Goal: Find specific page/section: Find specific page/section

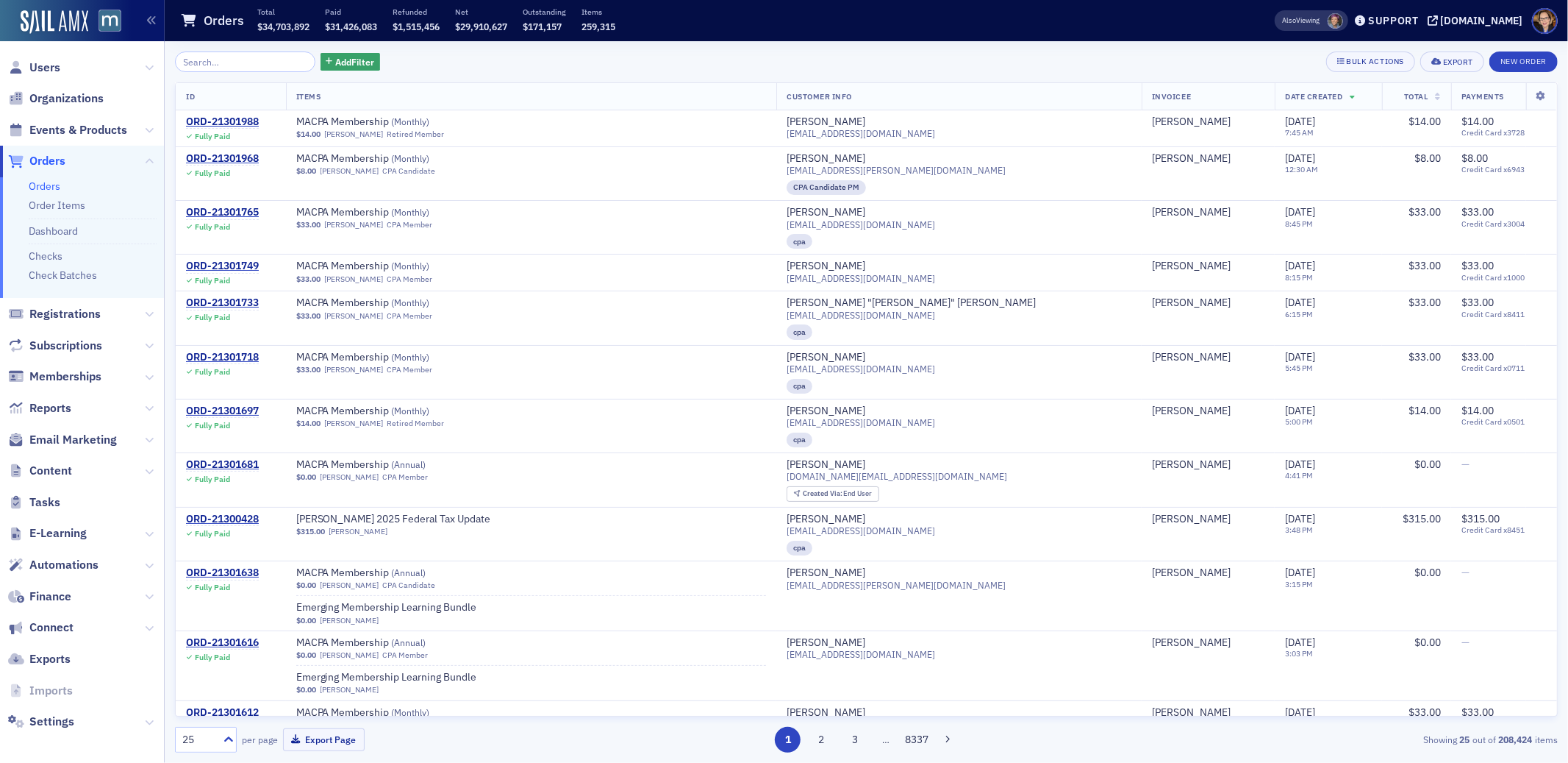
click at [42, 160] on span "Orders" at bounding box center [47, 161] width 36 height 16
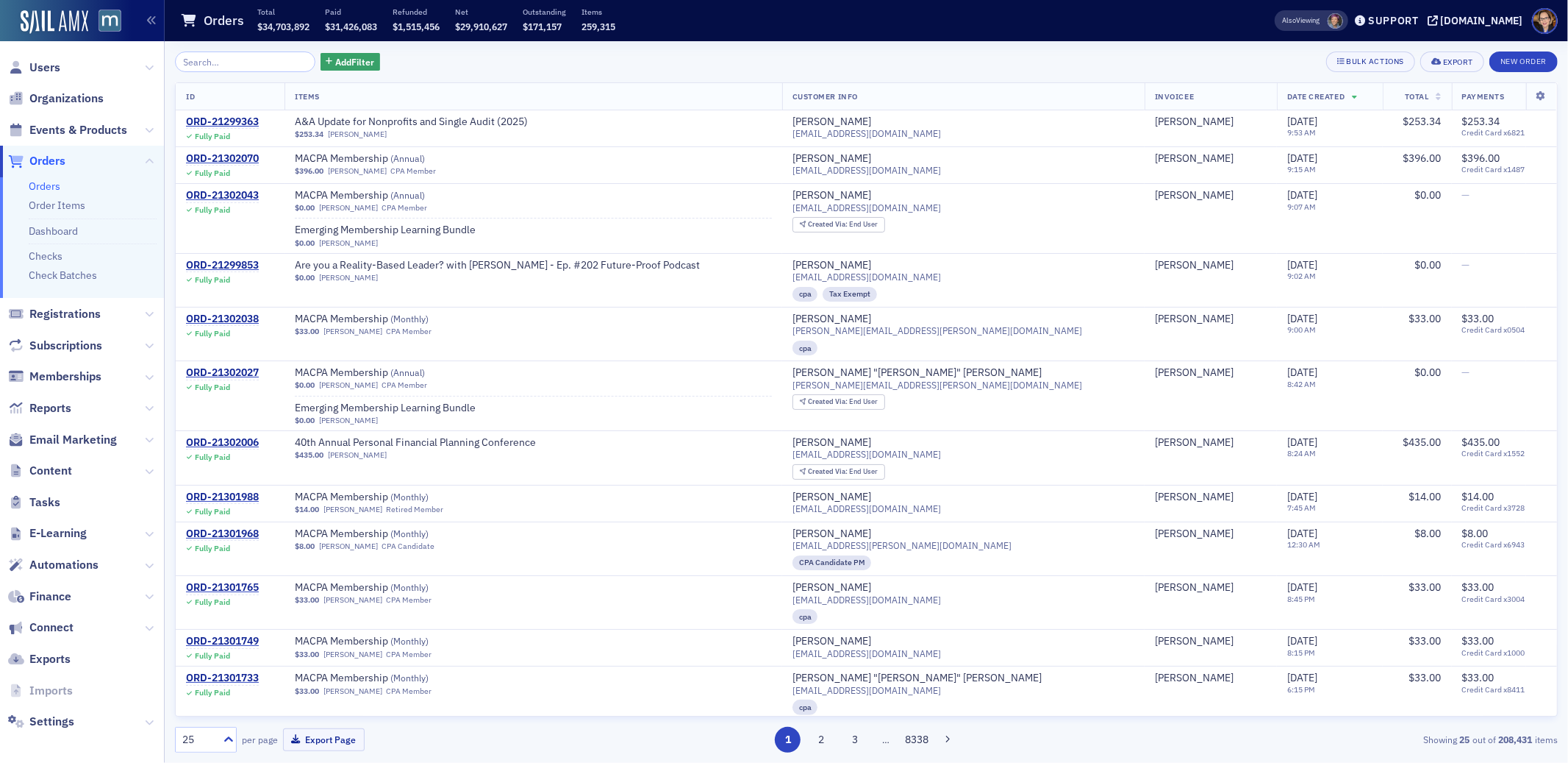
click at [43, 160] on span "Orders" at bounding box center [47, 161] width 36 height 16
click at [47, 161] on span "Orders" at bounding box center [47, 161] width 36 height 16
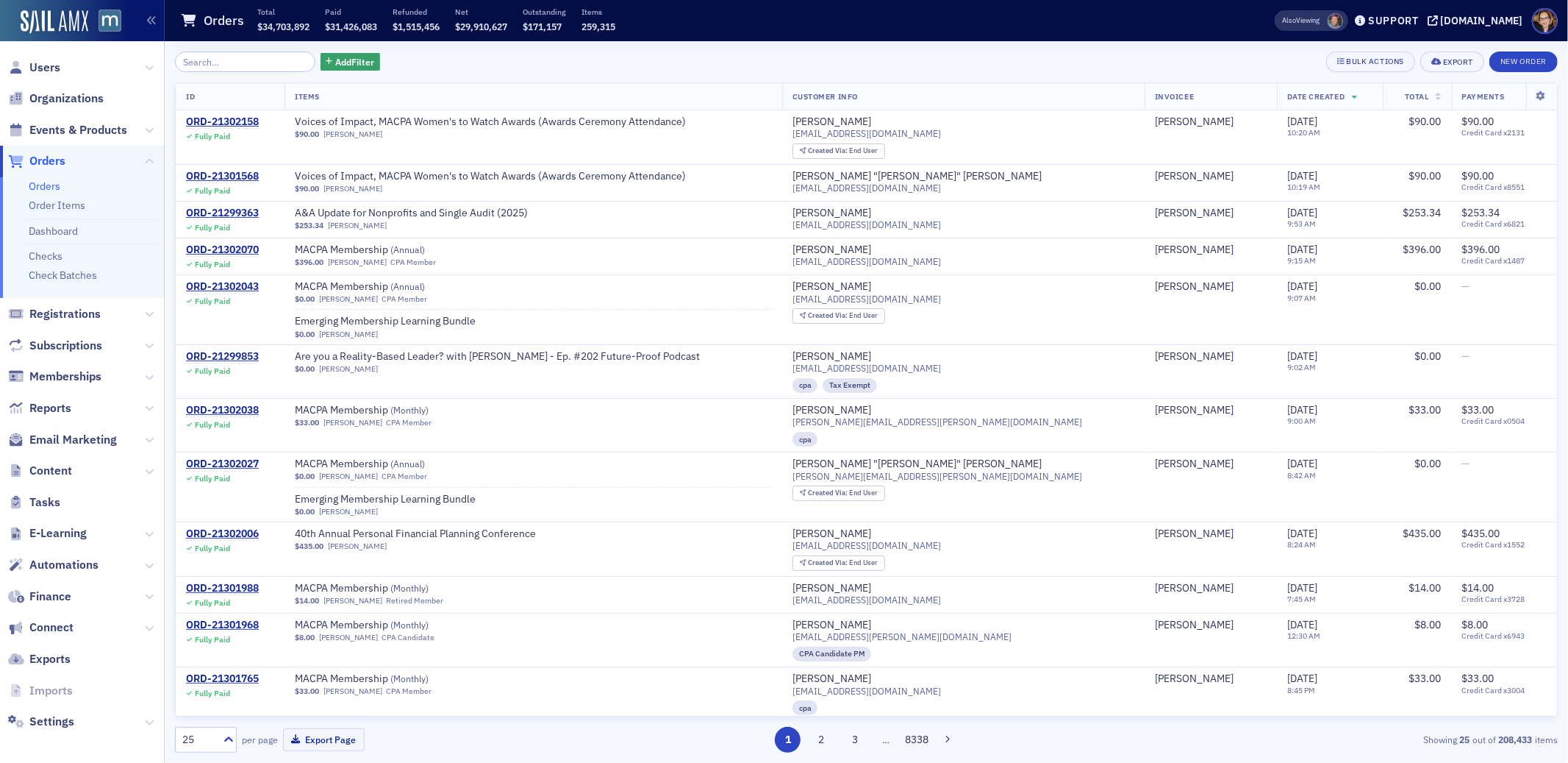
click at [45, 162] on span "Orders" at bounding box center [47, 161] width 36 height 16
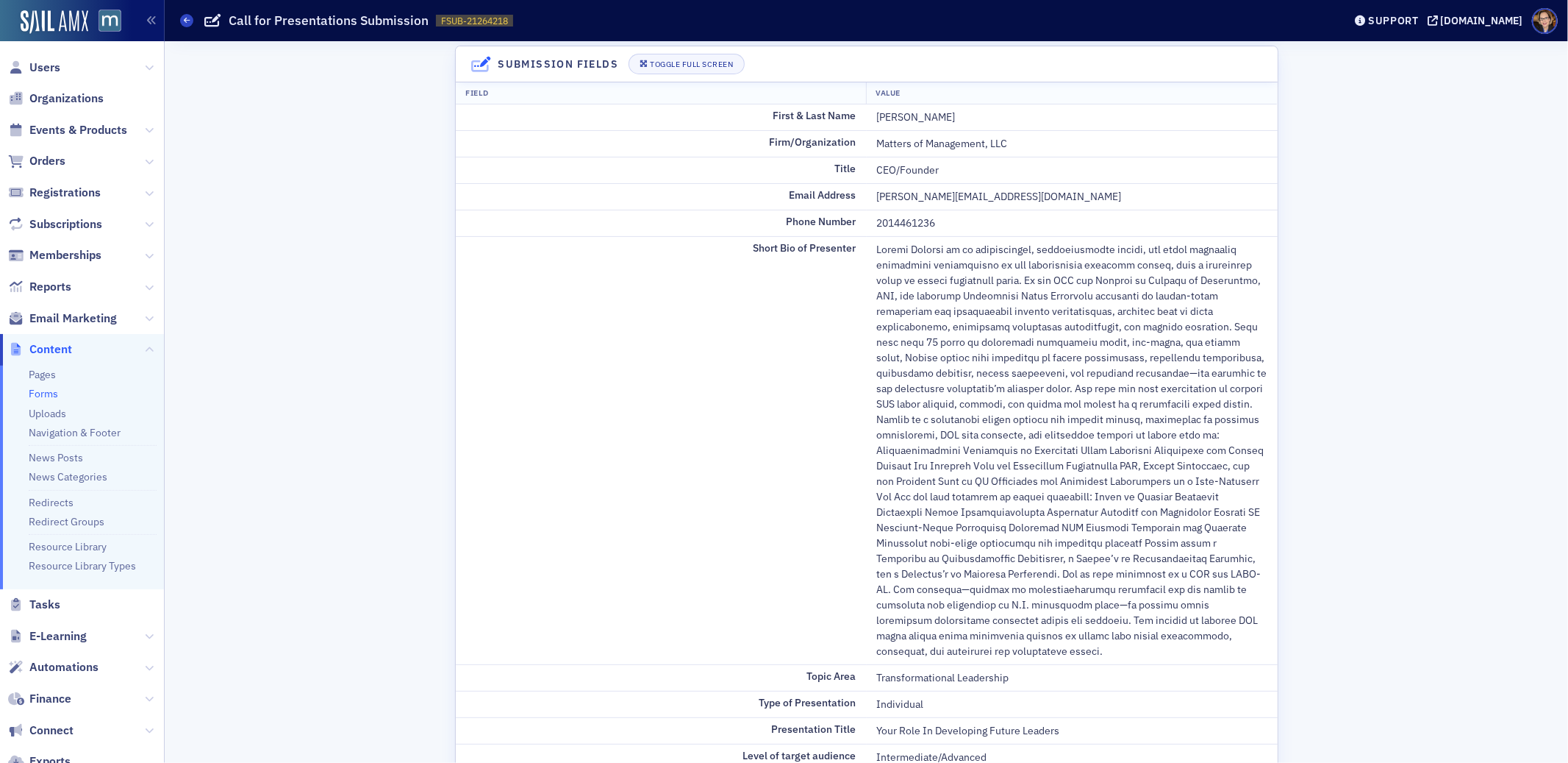
scroll to position [178, 0]
